Goal: Task Accomplishment & Management: Use online tool/utility

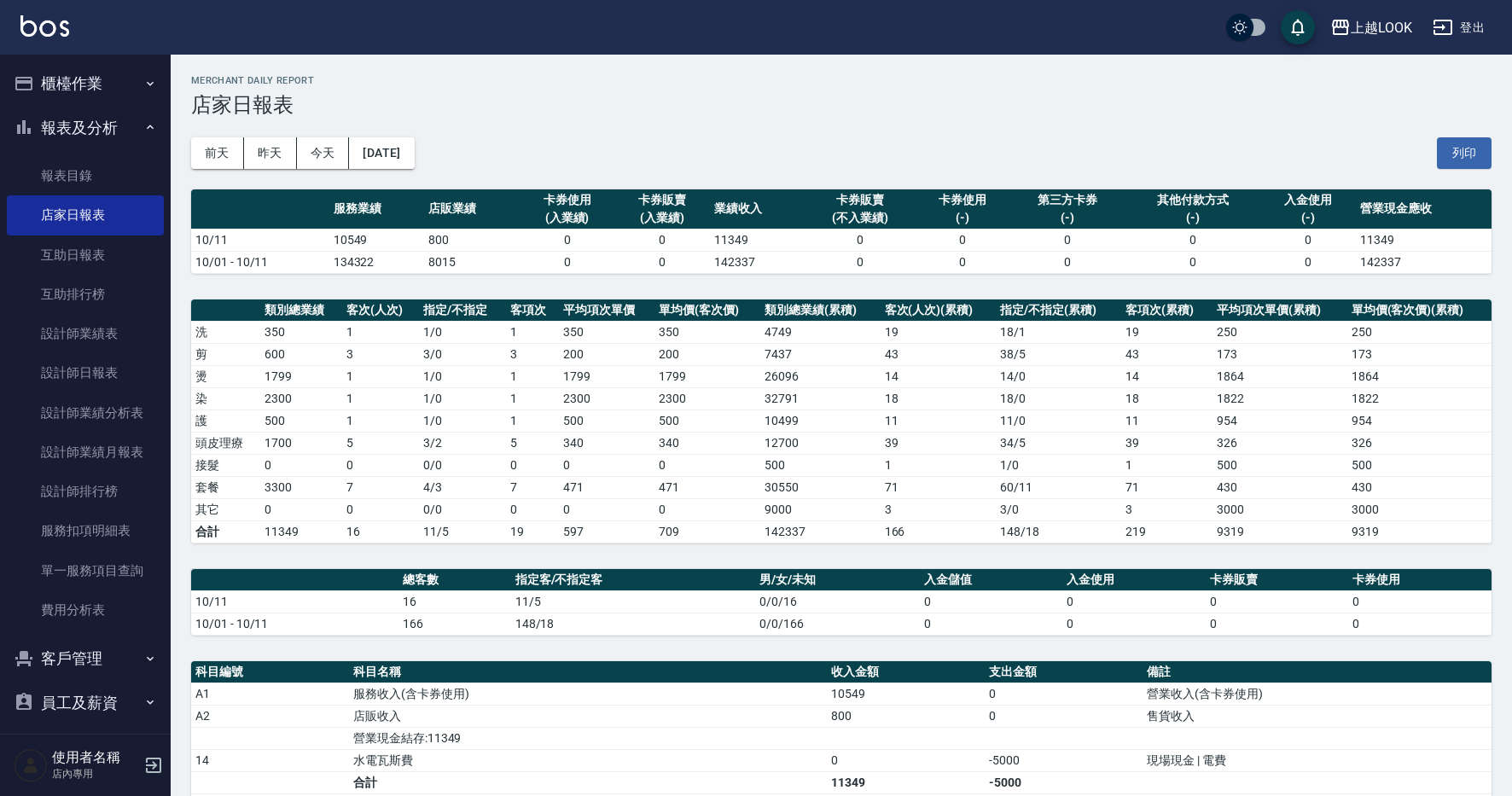
scroll to position [324, 0]
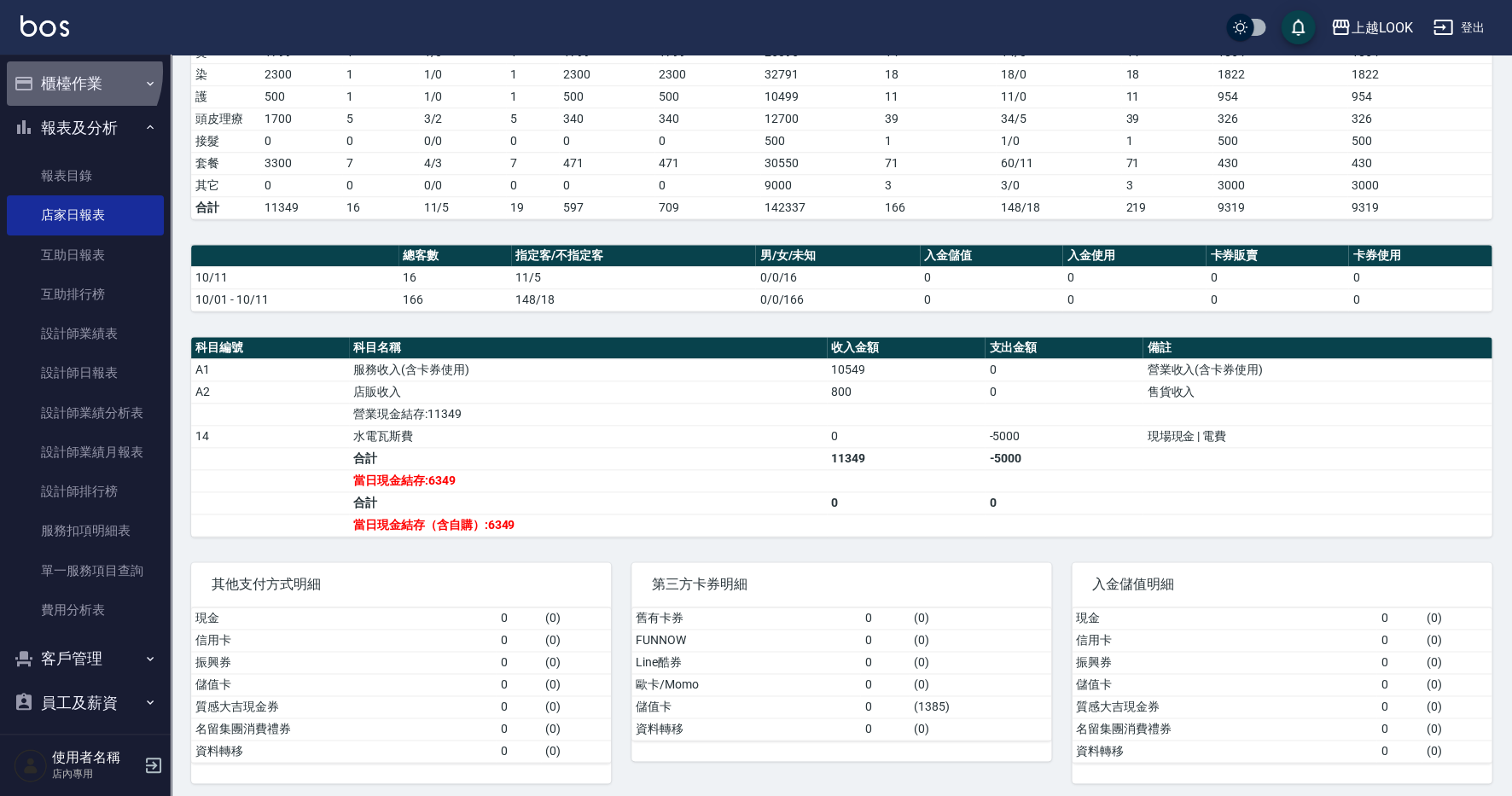
click at [67, 72] on button "櫃檯作業" at bounding box center [85, 83] width 157 height 45
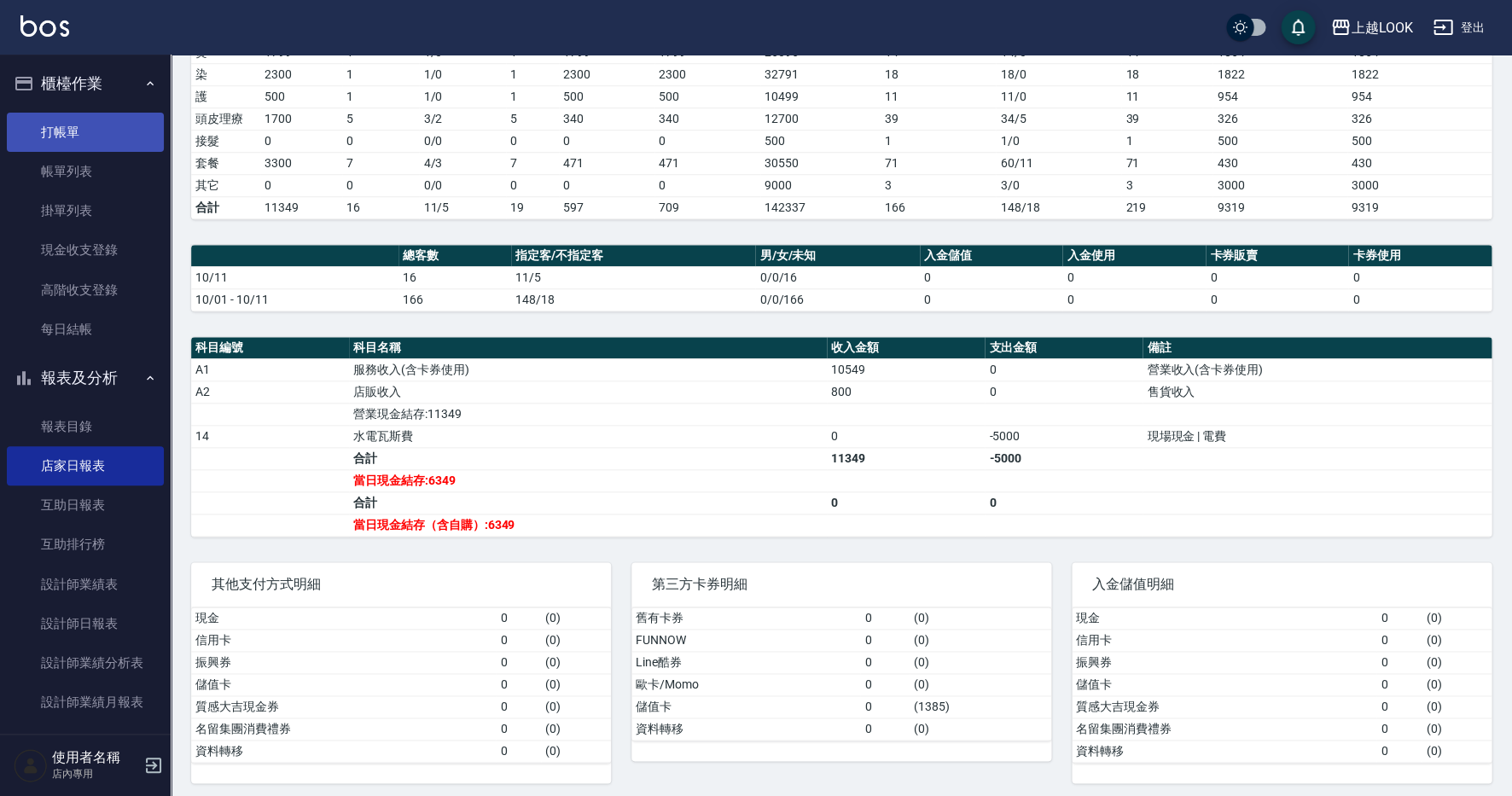
click at [93, 122] on link "打帳單" at bounding box center [85, 132] width 157 height 39
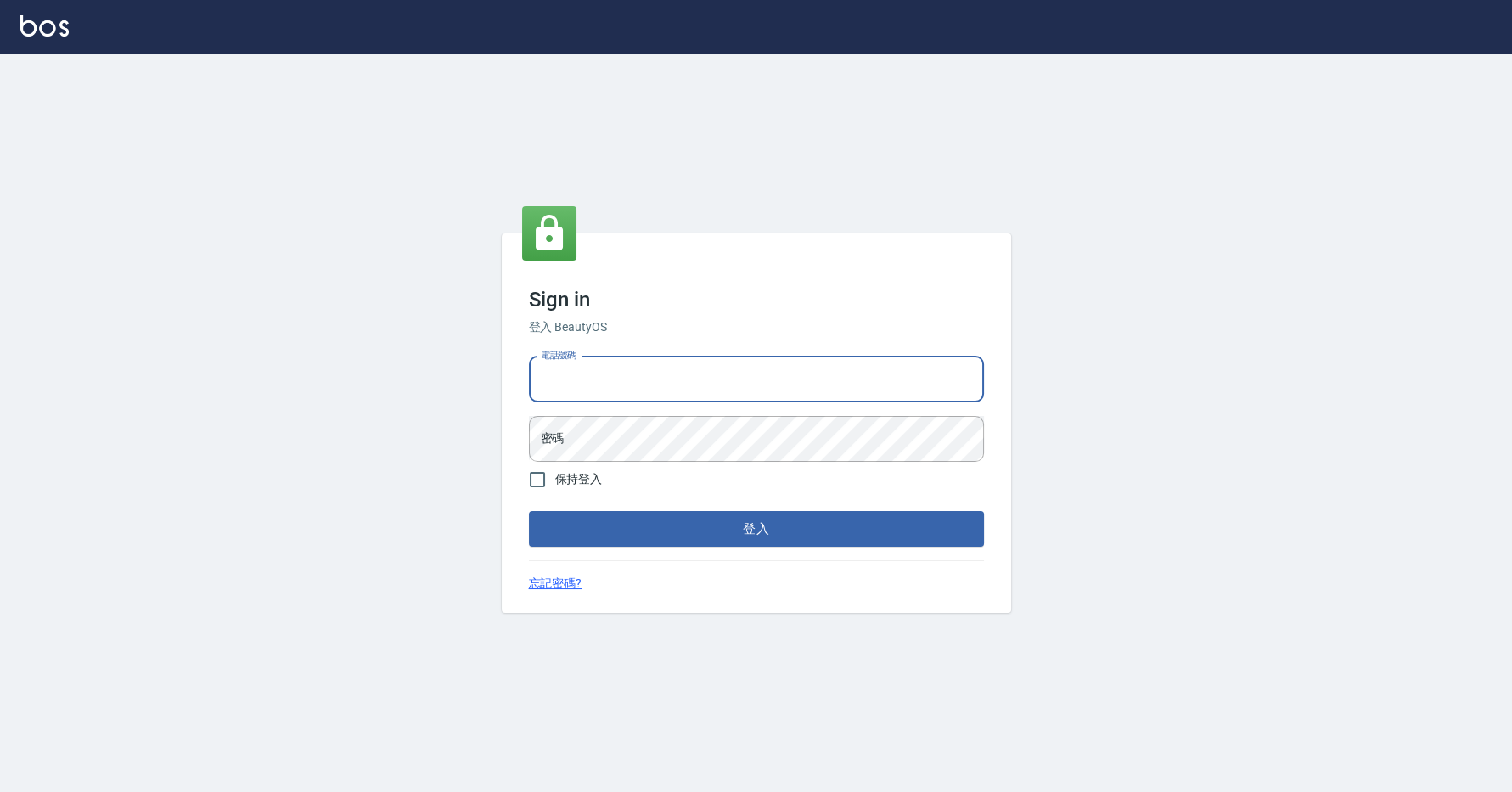
type input "0423178168"
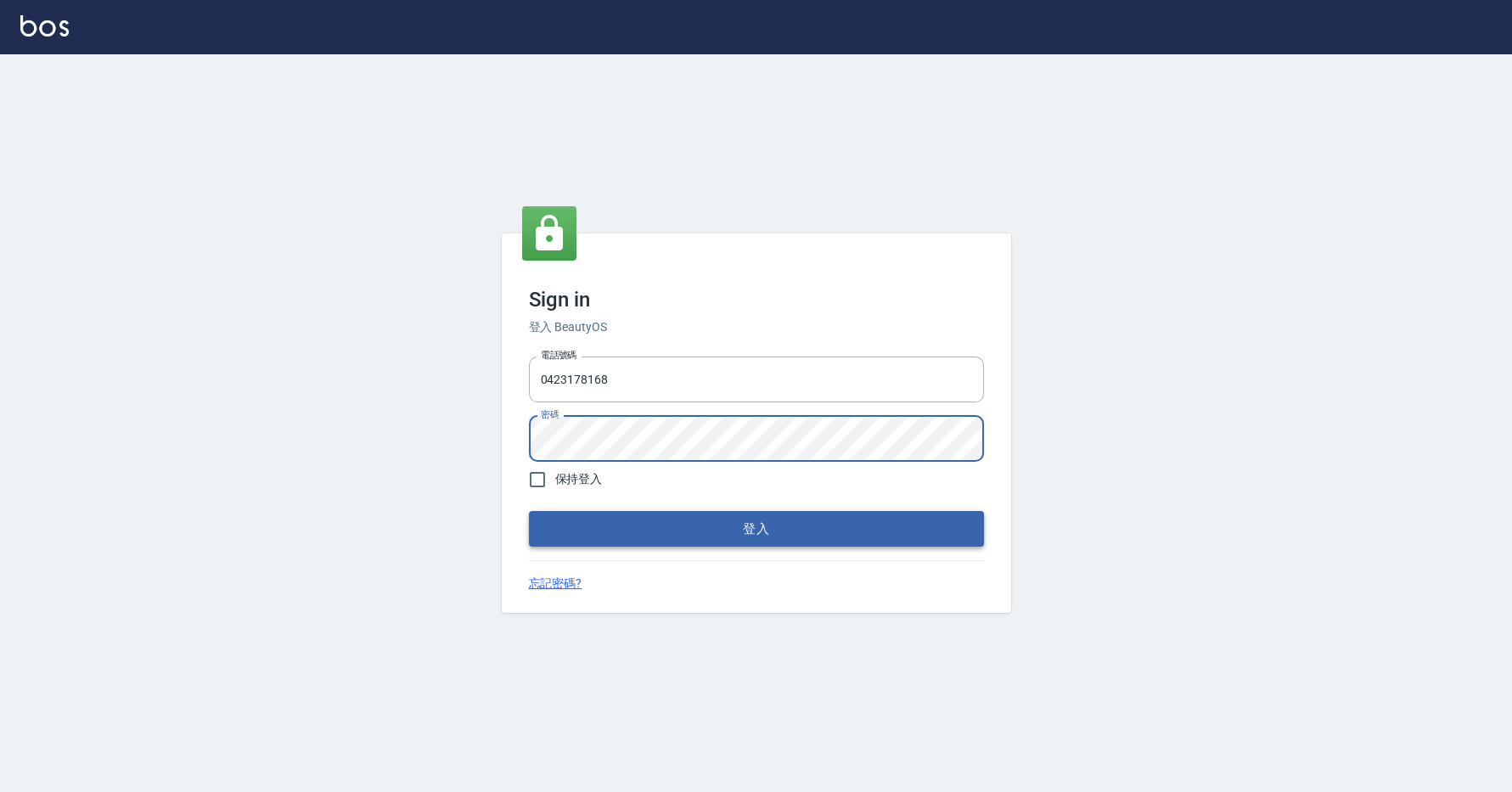
click at [729, 520] on button "登入" at bounding box center [756, 528] width 455 height 36
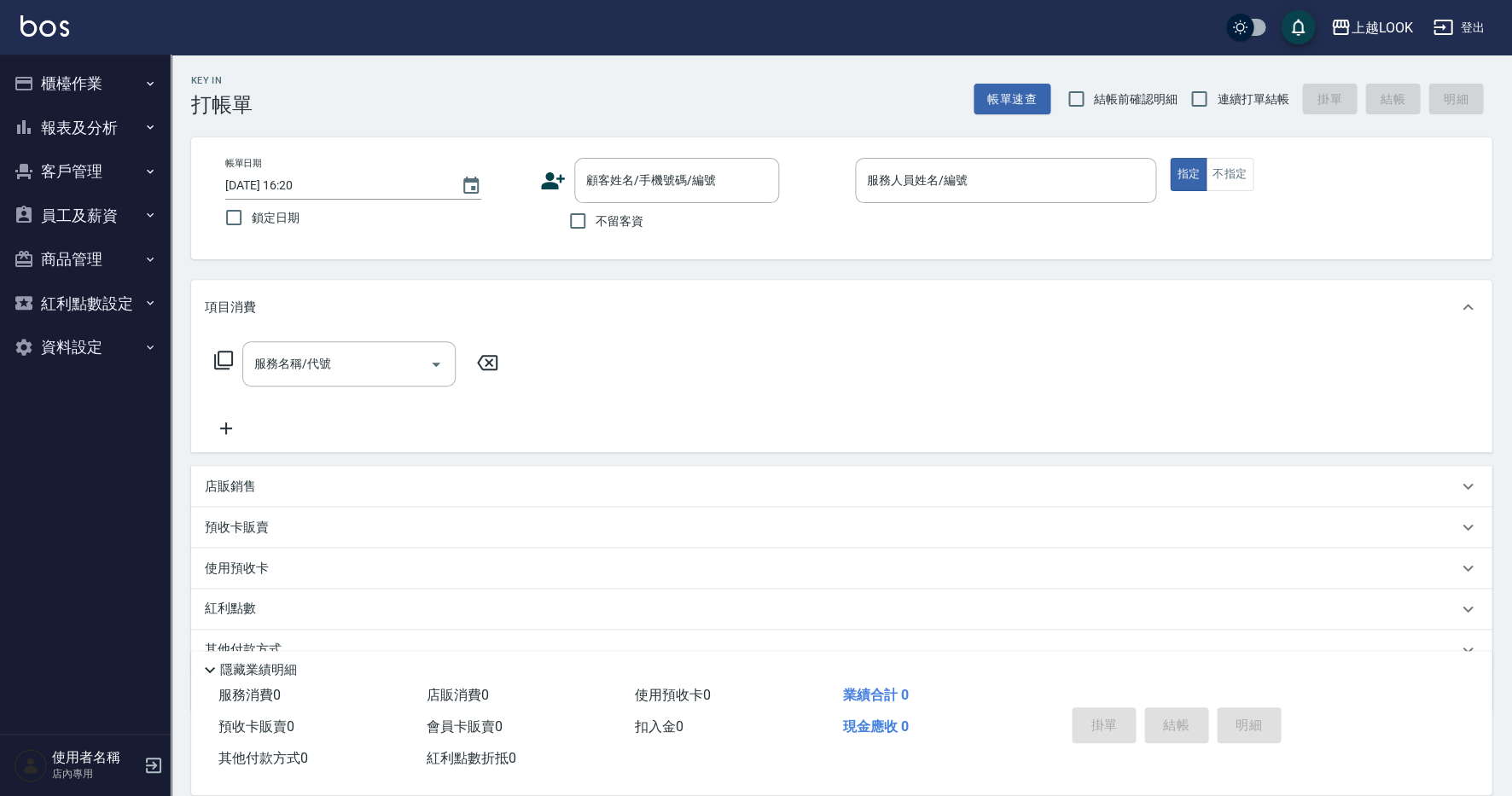
click at [248, 481] on p "店販銷售" at bounding box center [230, 487] width 51 height 18
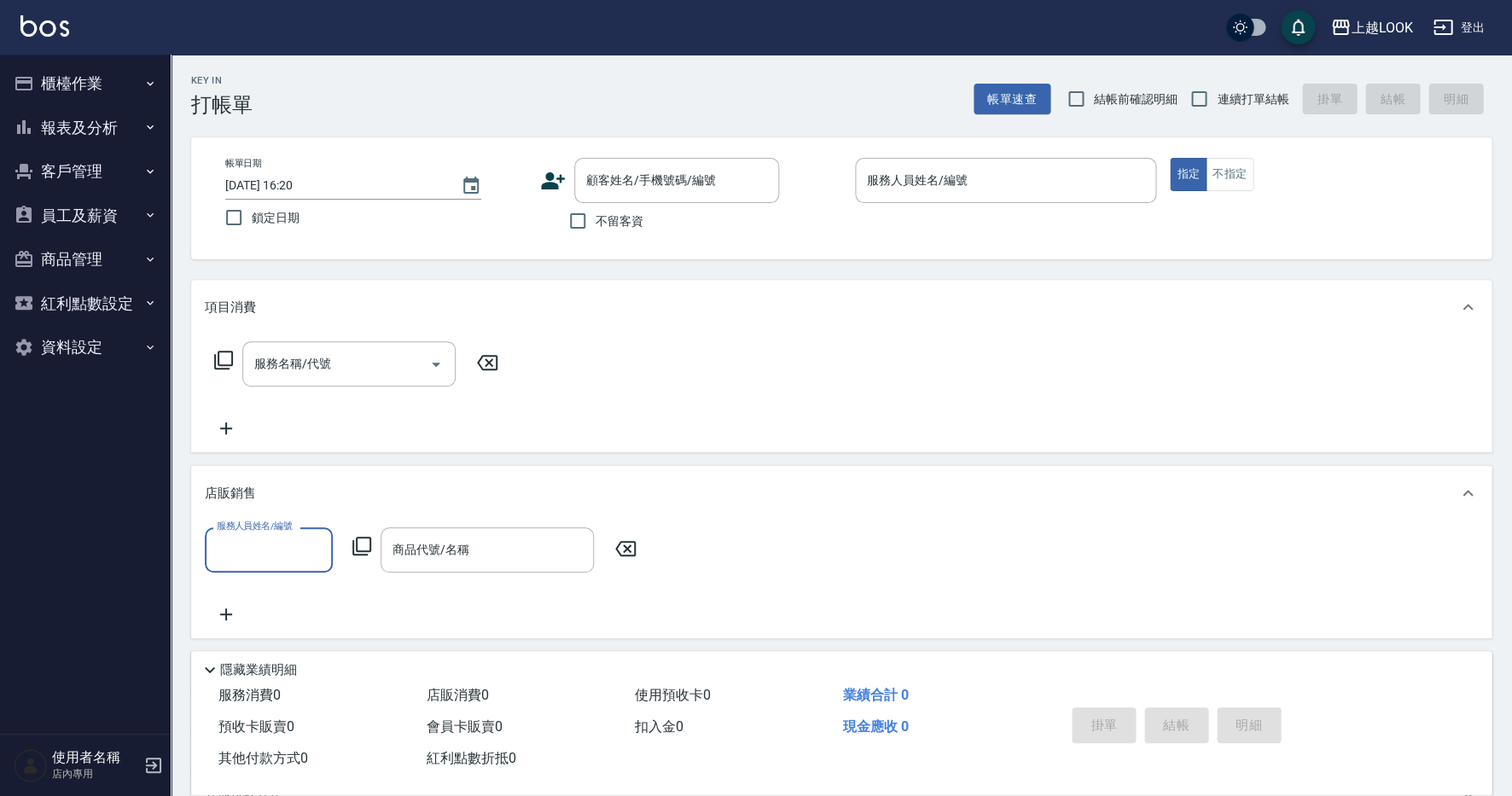
click at [364, 541] on icon at bounding box center [361, 546] width 20 height 20
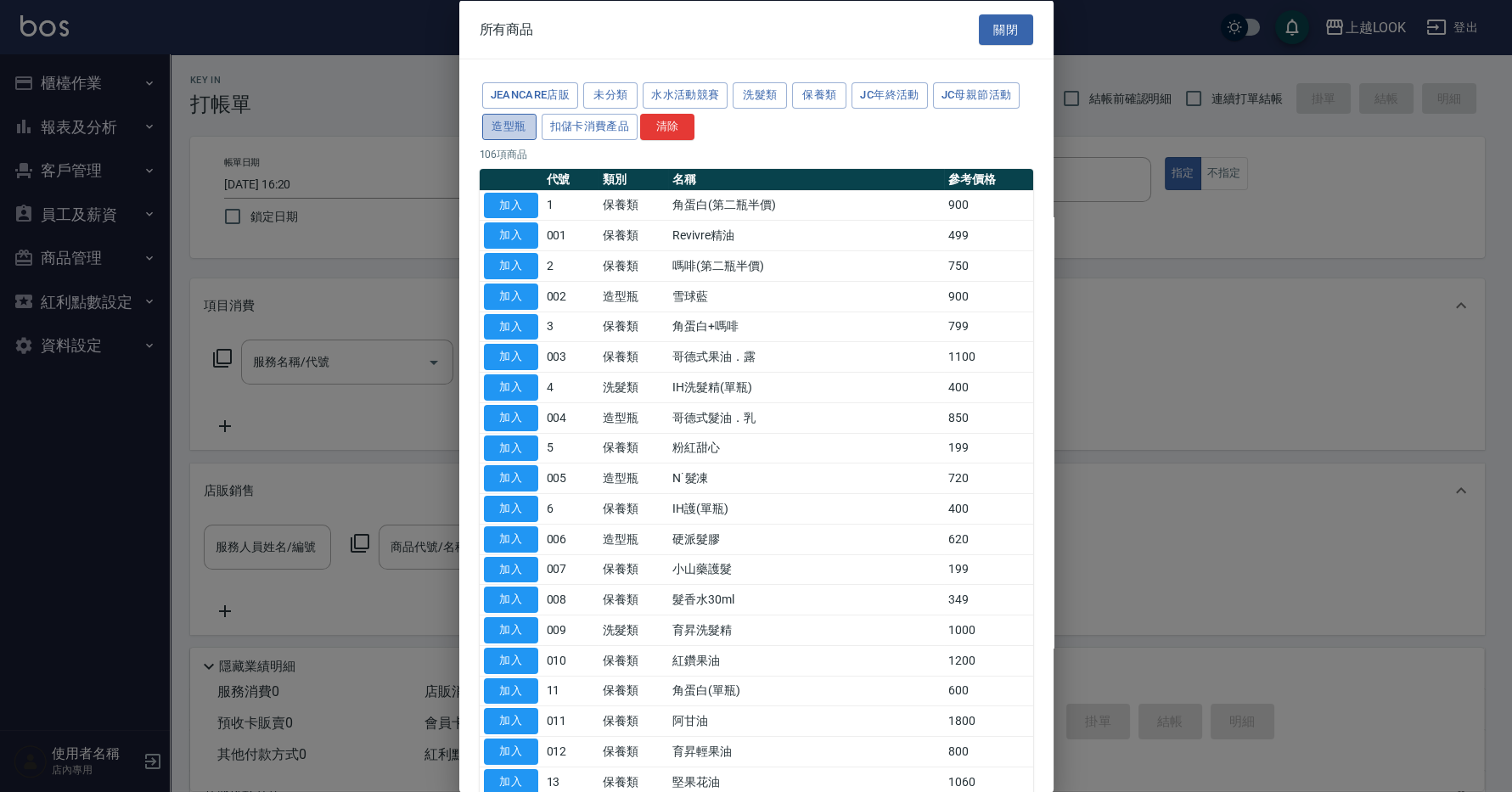
click at [521, 125] on button "造型瓶" at bounding box center [509, 126] width 54 height 26
